Goal: Information Seeking & Learning: Learn about a topic

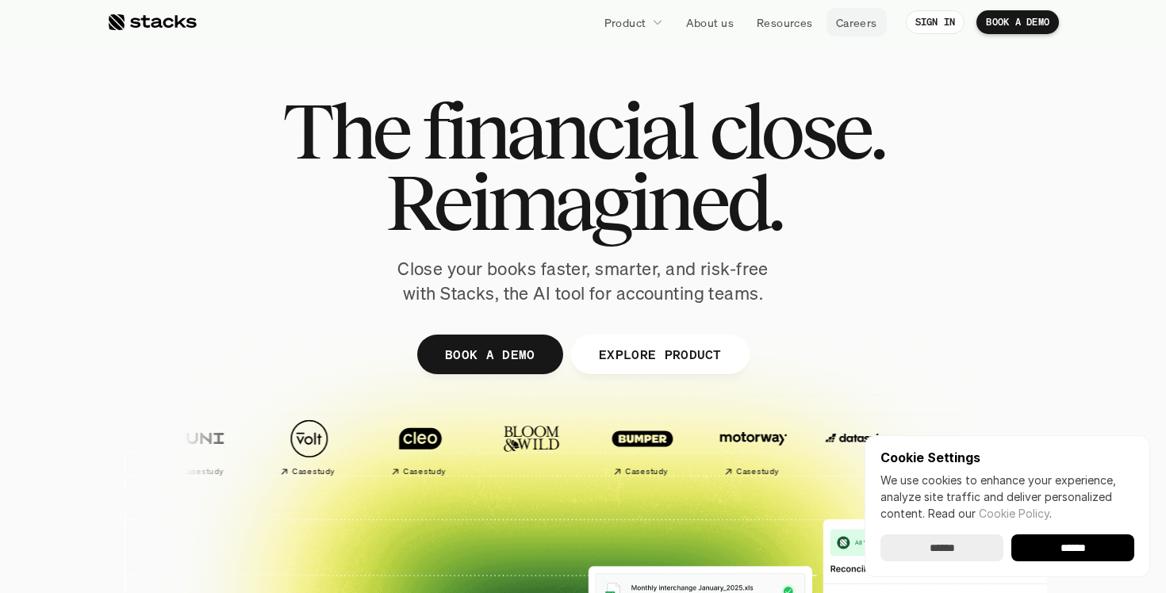
click at [842, 27] on p "Careers" at bounding box center [856, 22] width 41 height 17
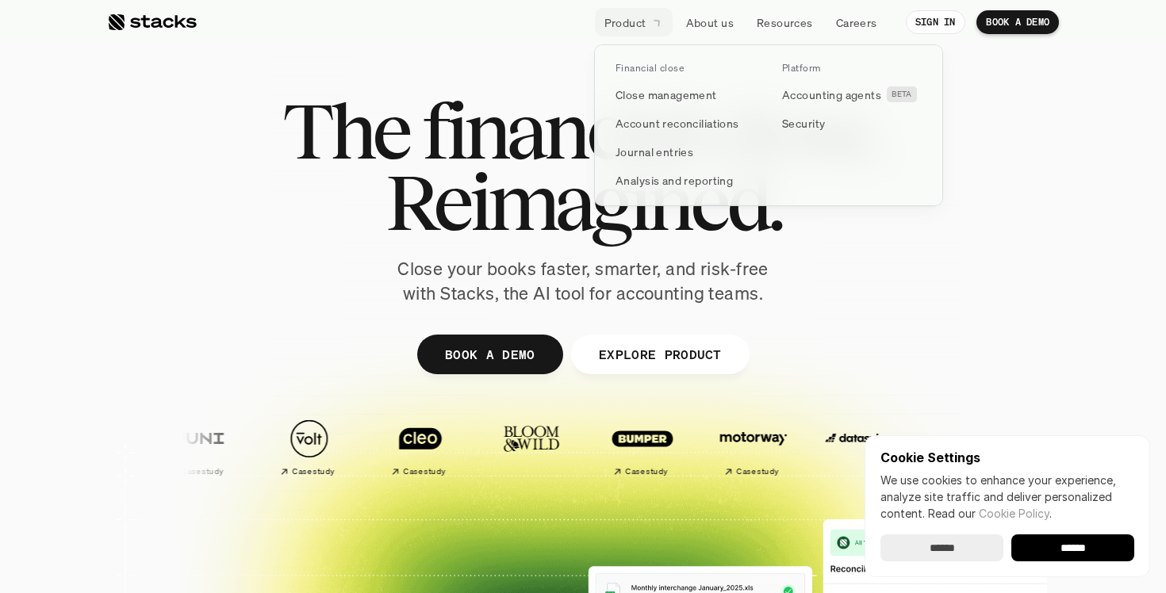
click at [631, 17] on p "Product" at bounding box center [625, 22] width 42 height 17
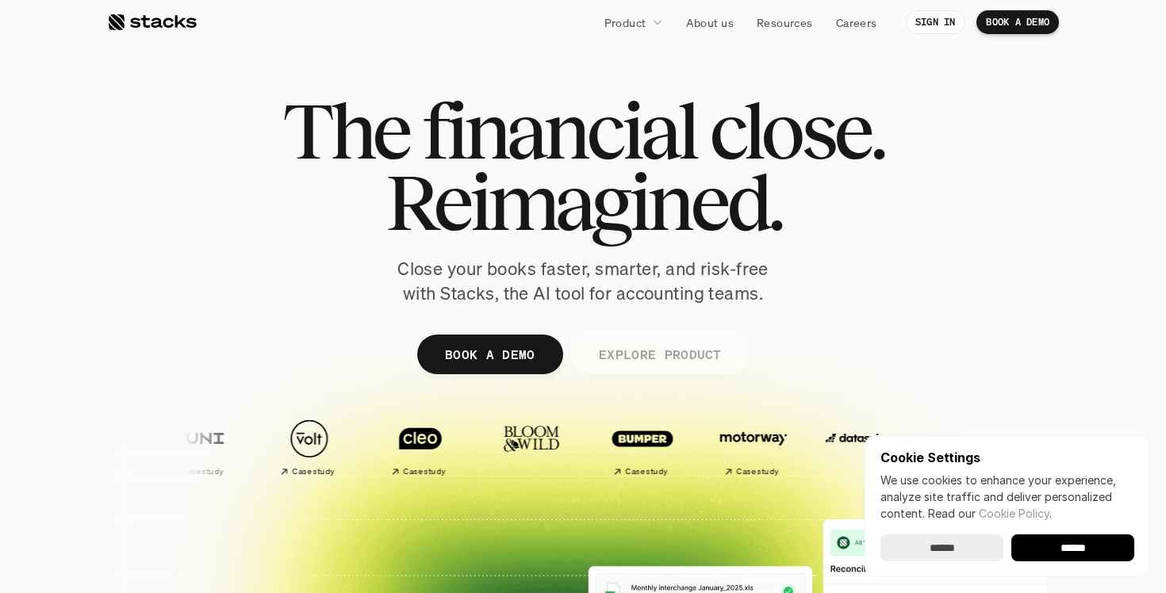
click at [642, 361] on p "EXPLORE PRODUCT" at bounding box center [659, 354] width 123 height 23
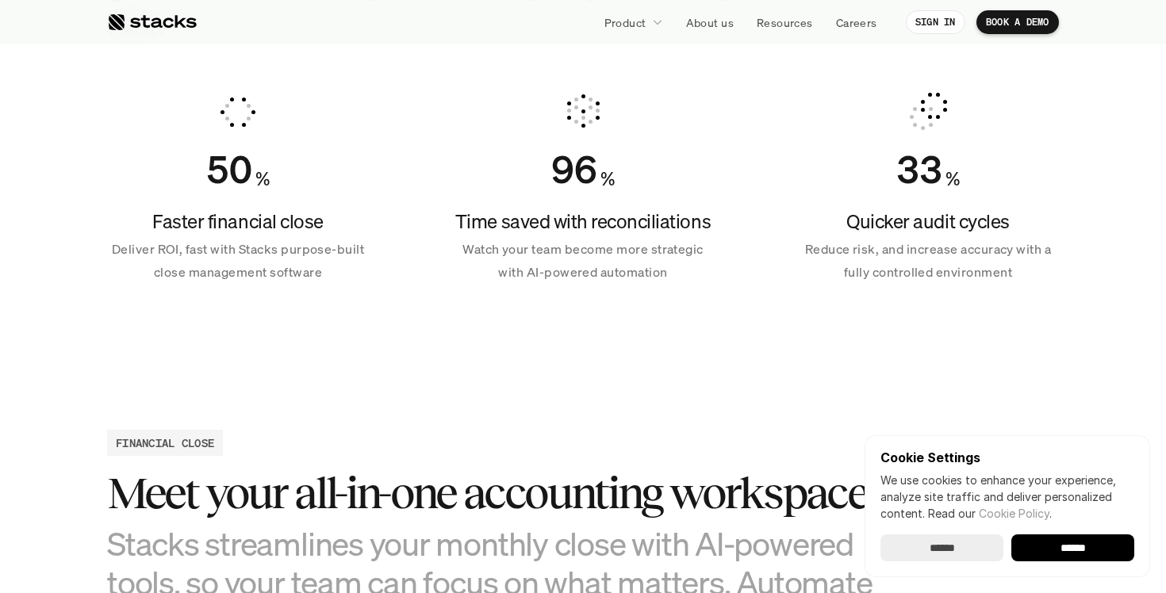
scroll to position [1117, 0]
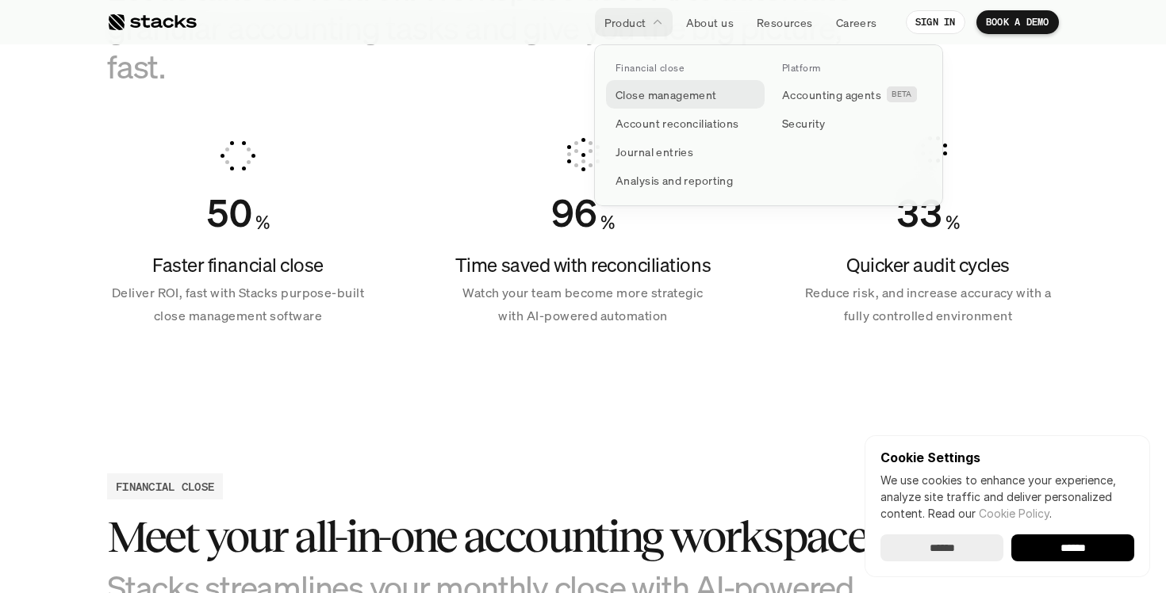
click at [657, 94] on p "Close management" at bounding box center [666, 94] width 102 height 17
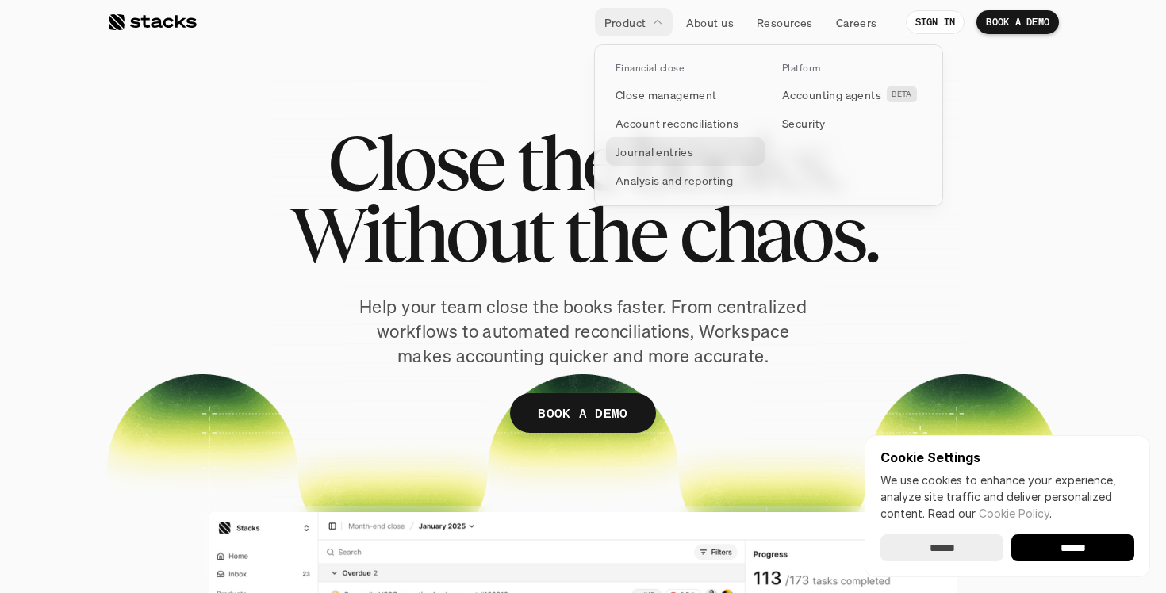
click at [665, 145] on p "Journal entries" at bounding box center [654, 152] width 78 height 17
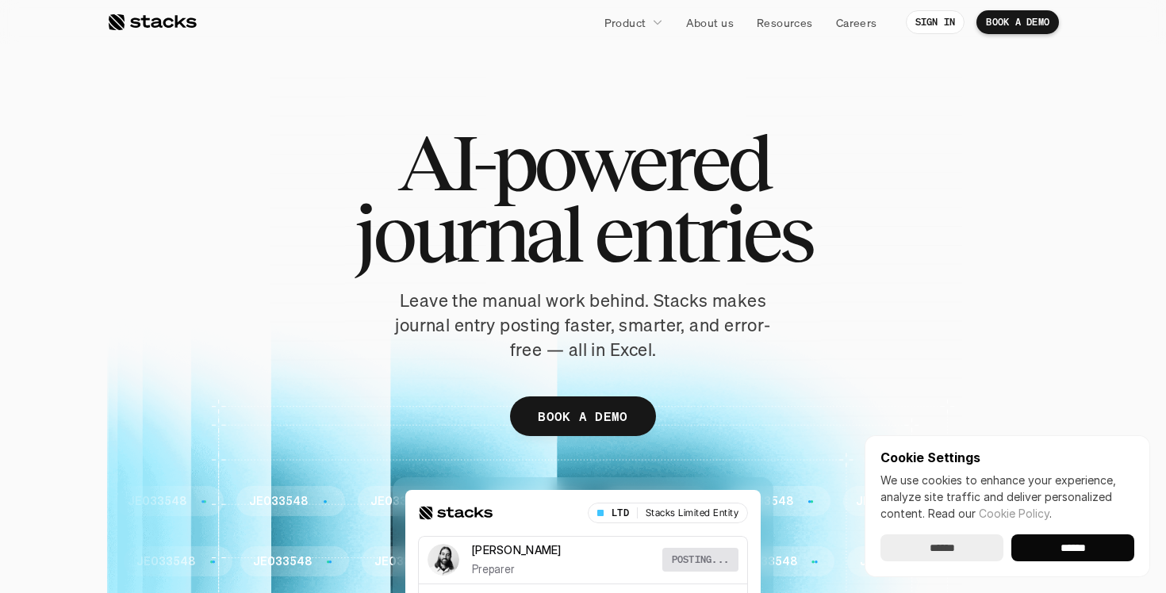
click at [1062, 550] on input "******" at bounding box center [1072, 547] width 123 height 27
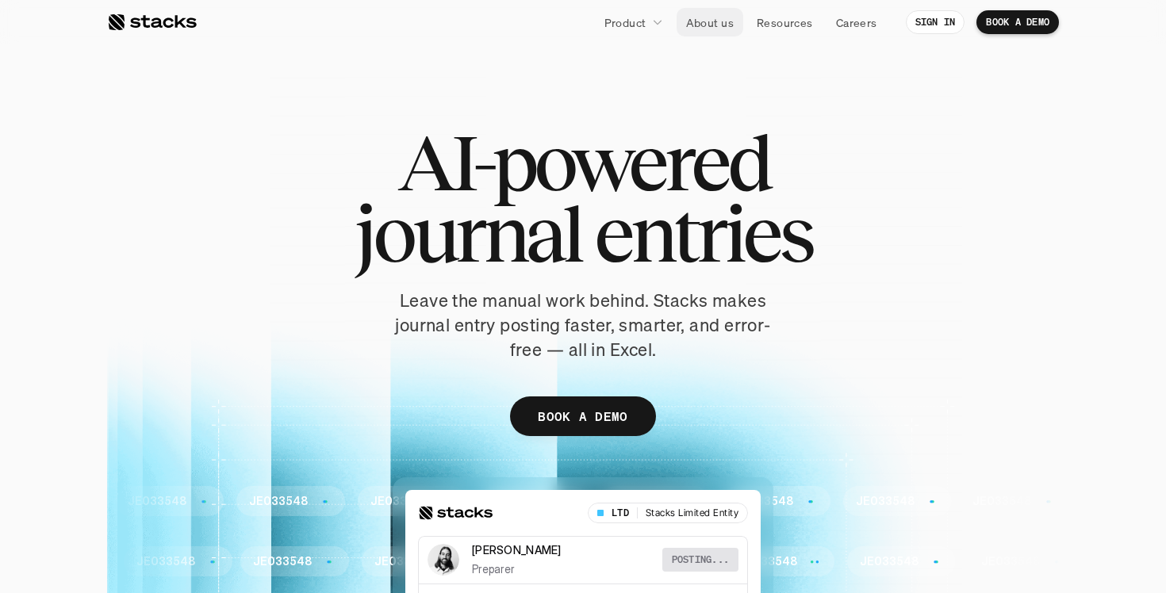
click at [703, 23] on p "About us" at bounding box center [710, 22] width 48 height 17
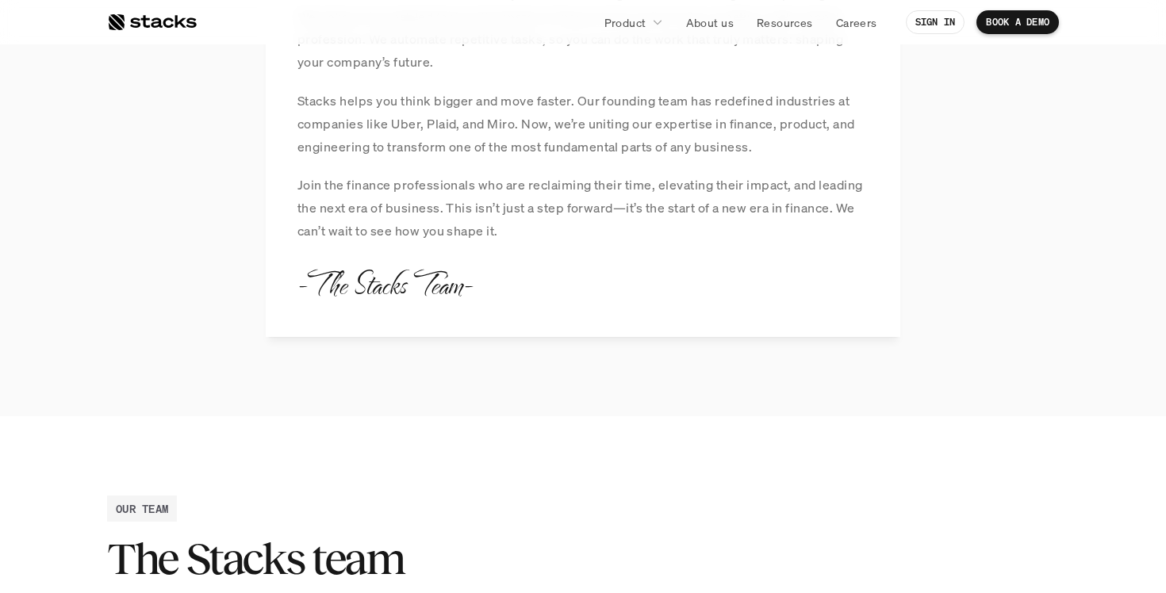
scroll to position [1643, 0]
